Goal: Transaction & Acquisition: Subscribe to service/newsletter

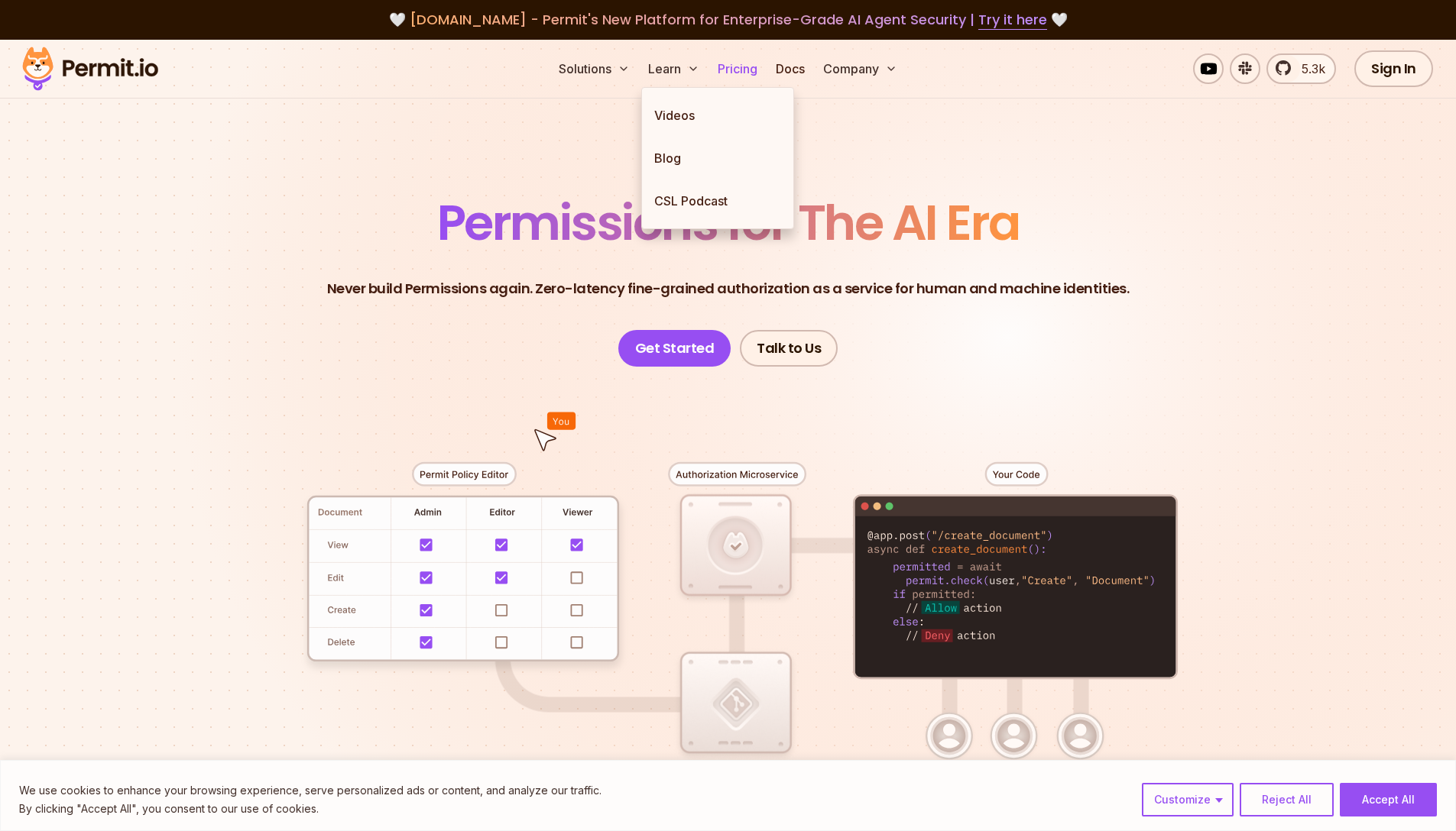
click at [728, 57] on link "Pricing" at bounding box center [737, 69] width 52 height 30
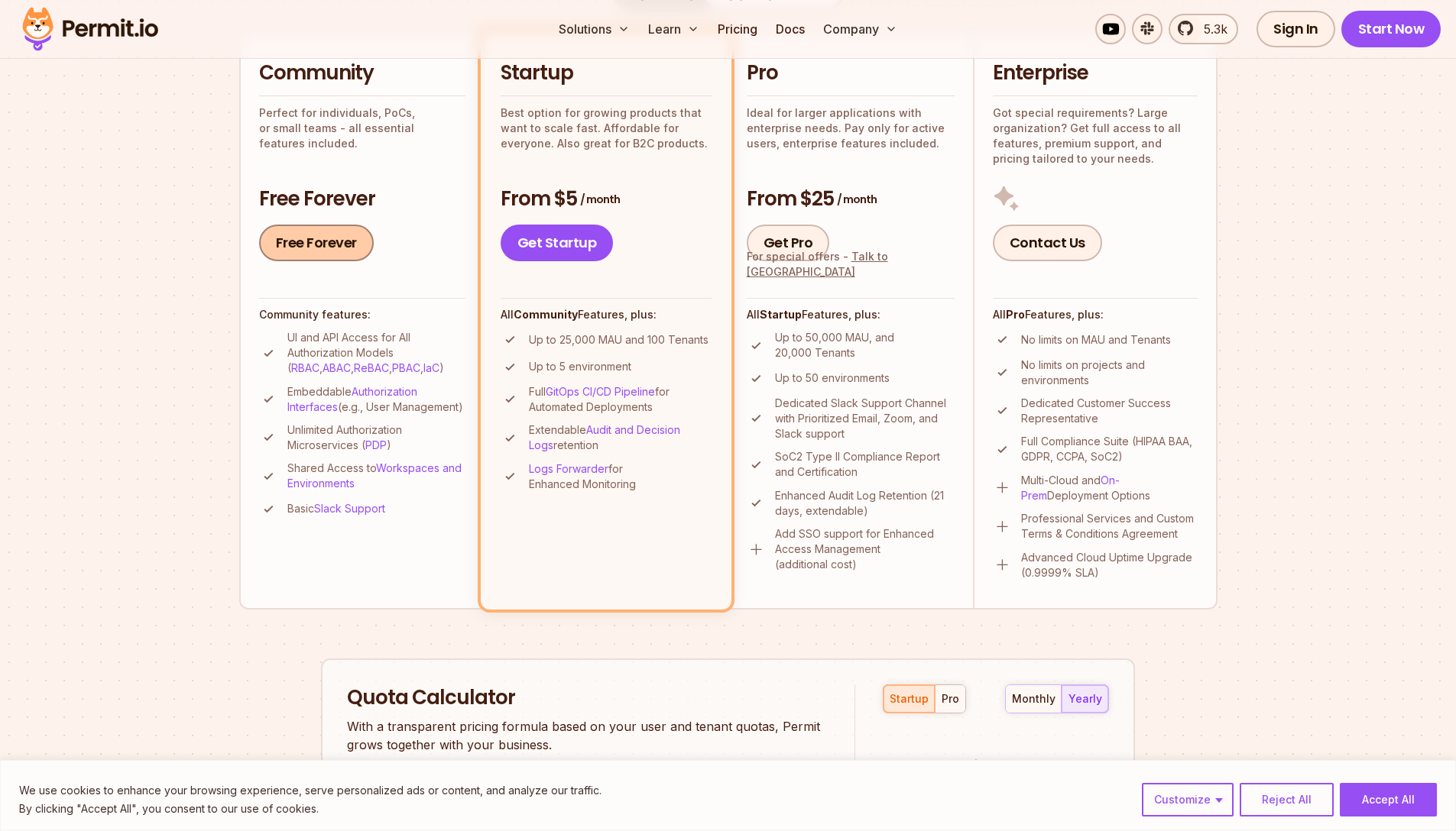
scroll to position [368, 0]
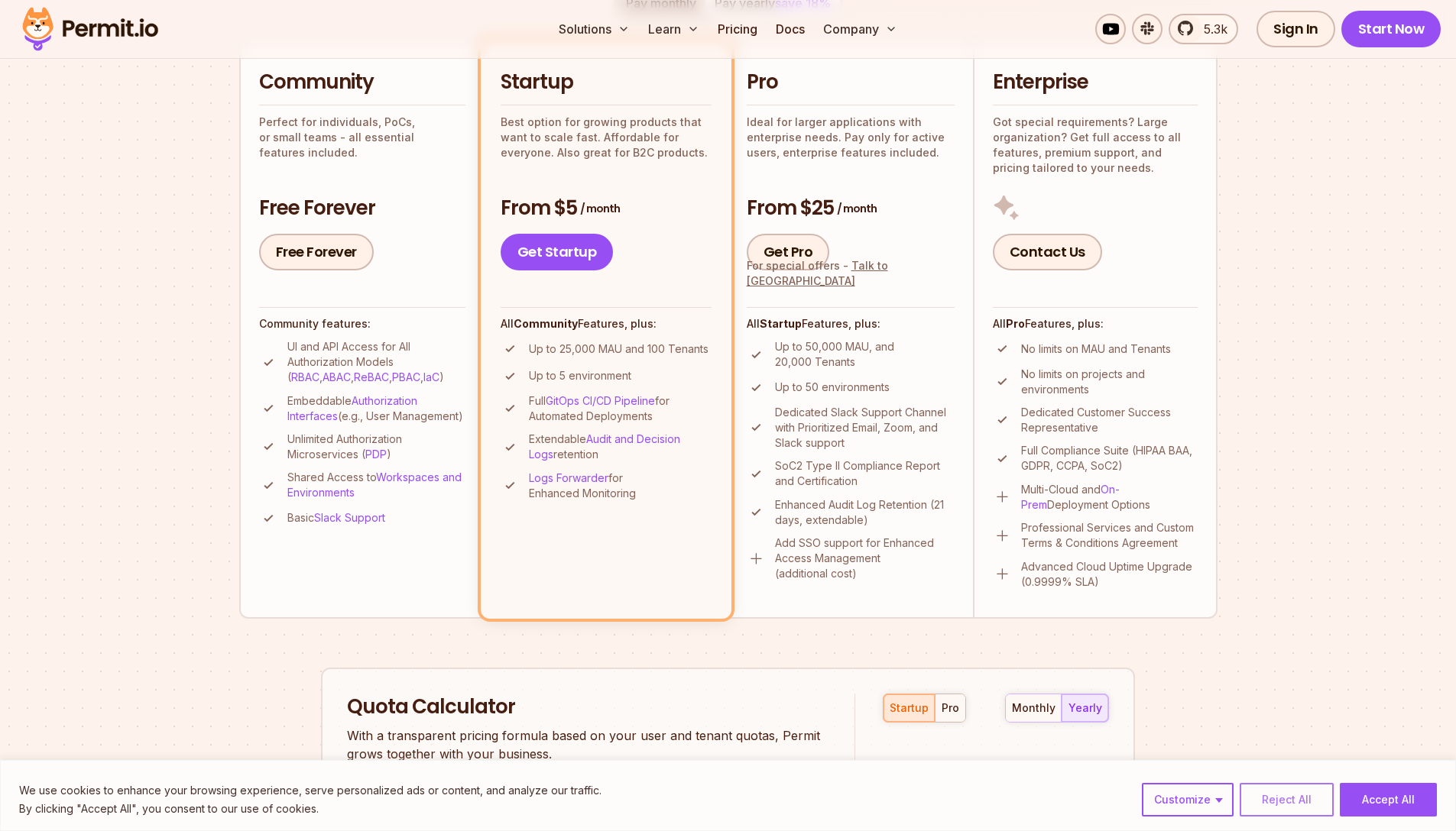
click at [1287, 803] on button "Reject All" at bounding box center [1287, 799] width 94 height 34
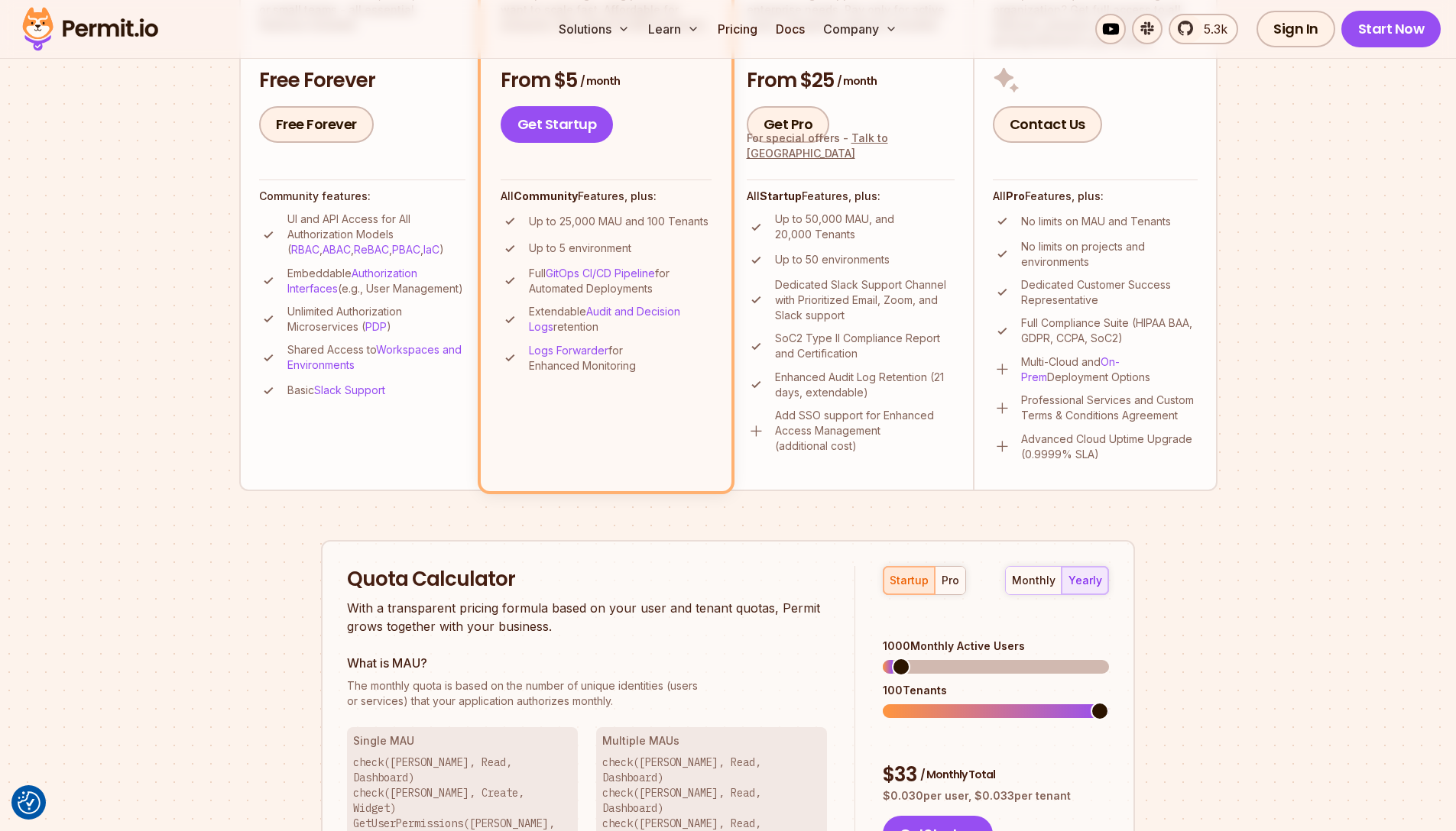
scroll to position [216, 0]
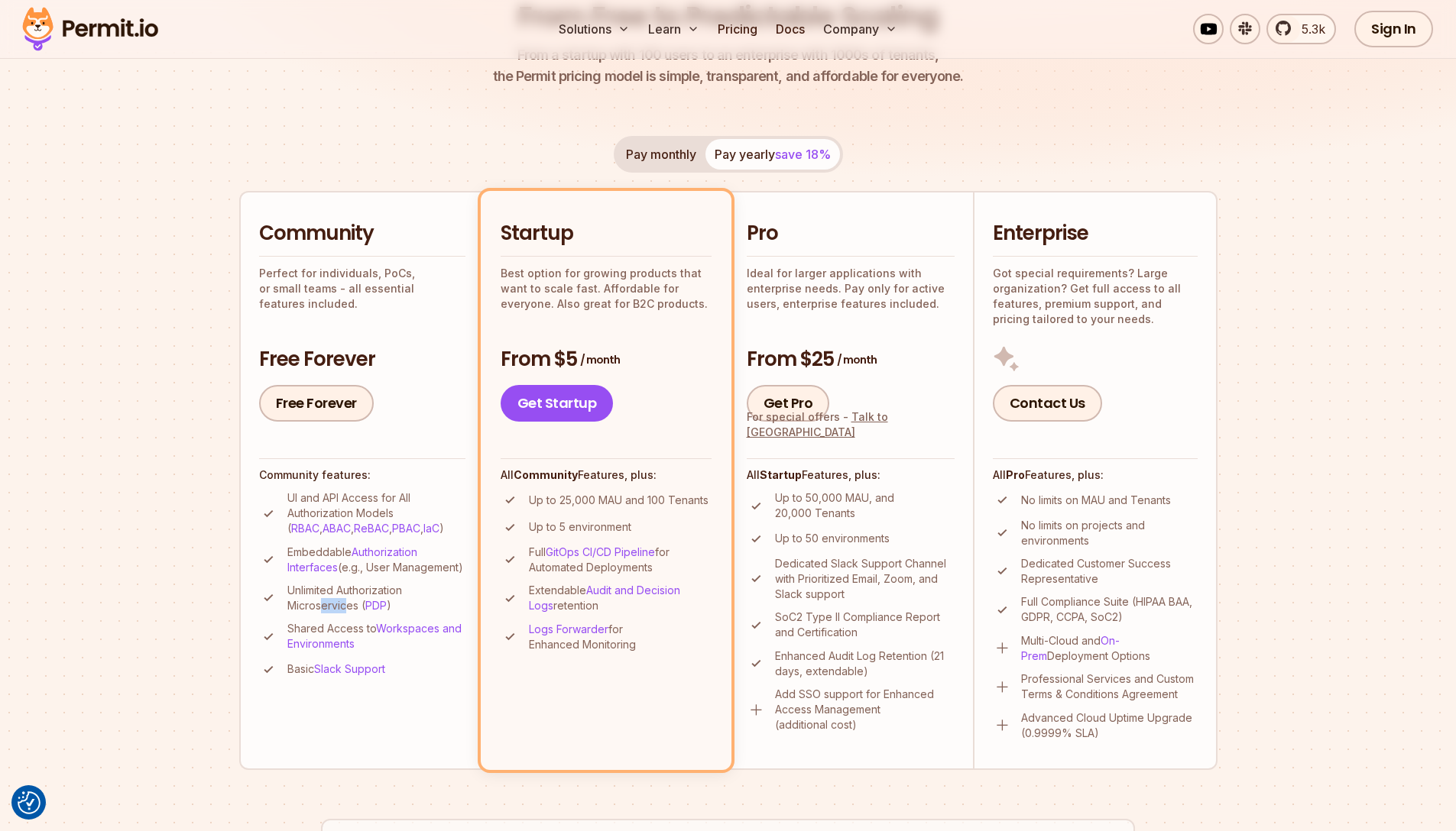
drag, startPoint x: 319, startPoint y: 623, endPoint x: 344, endPoint y: 623, distance: 25.0
click at [344, 613] on p "Unlimited Authorization Microservices ( PDP )" at bounding box center [376, 598] width 178 height 30
click at [228, 677] on section "Permit Pricing From Free to Predictable Scaling From a startup with 100 users t…" at bounding box center [728, 650] width 1456 height 1653
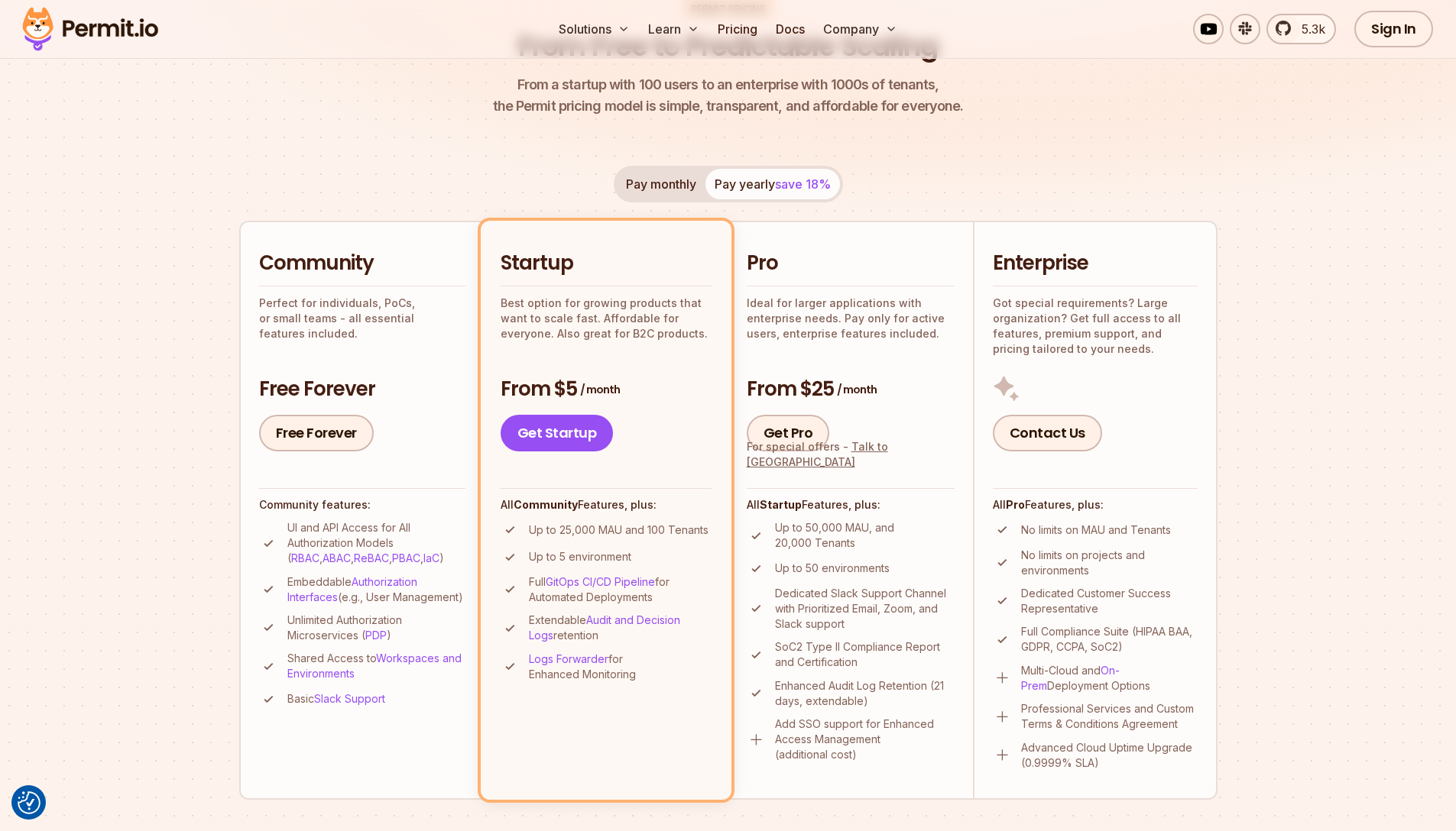
scroll to position [177, 0]
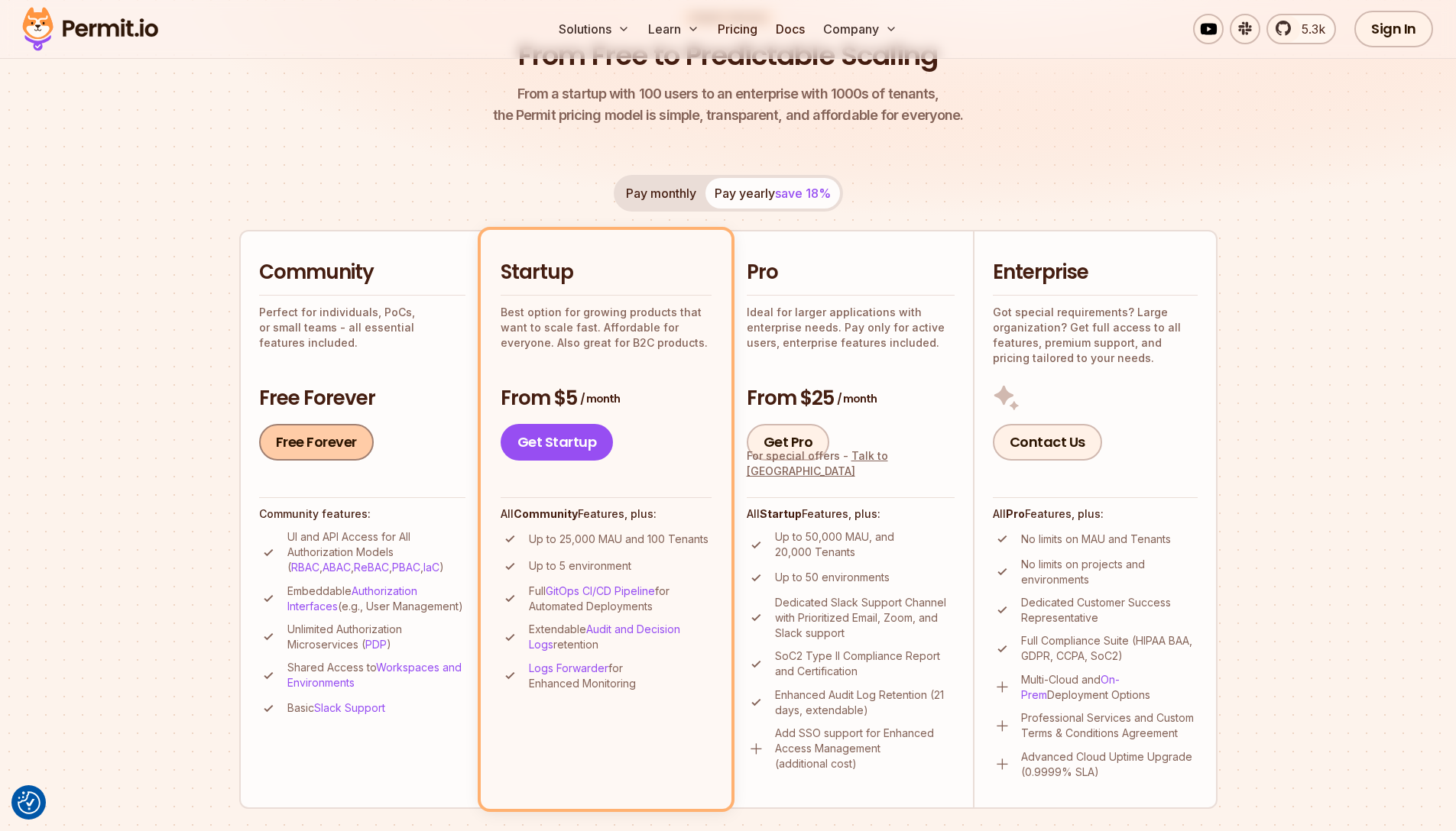
click at [315, 460] on link "Free Forever" at bounding box center [316, 442] width 115 height 37
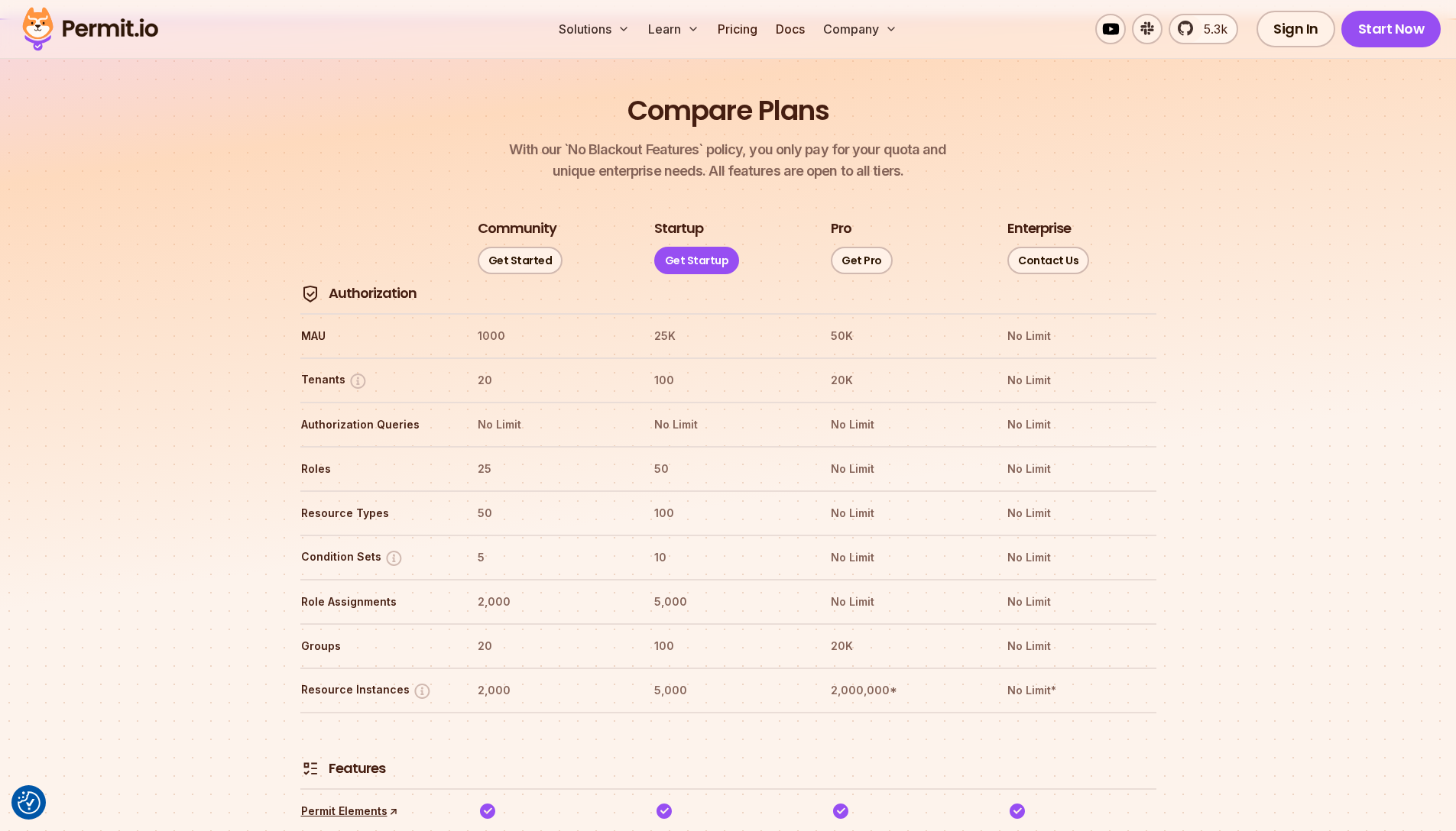
scroll to position [2085, 0]
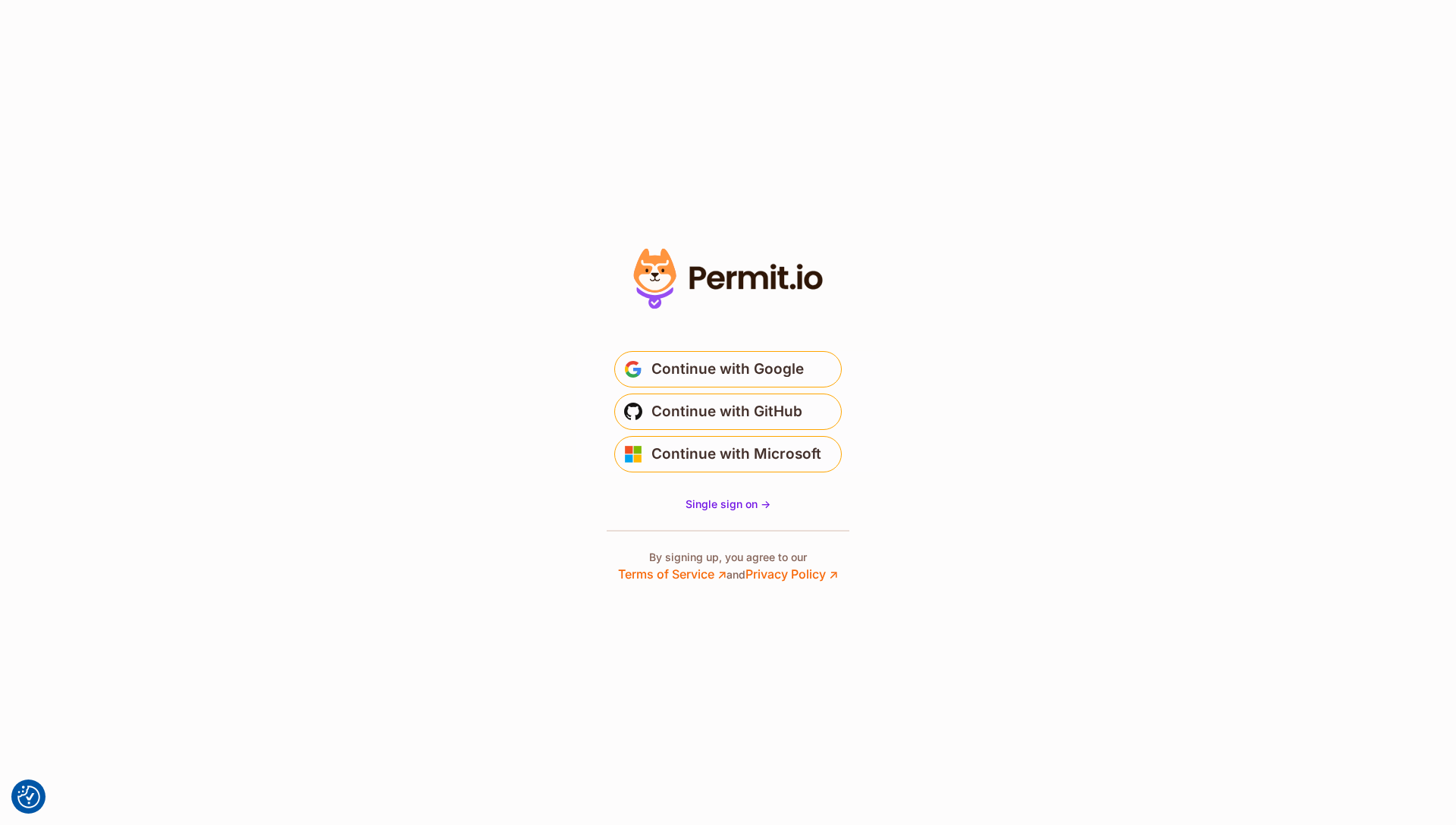
drag, startPoint x: 610, startPoint y: 282, endPoint x: 938, endPoint y: 271, distance: 328.2
click at [938, 271] on section "Or" at bounding box center [728, 412] width 1456 height 825
click at [937, 272] on section "Or" at bounding box center [728, 412] width 1456 height 825
